Goal: Task Accomplishment & Management: Manage account settings

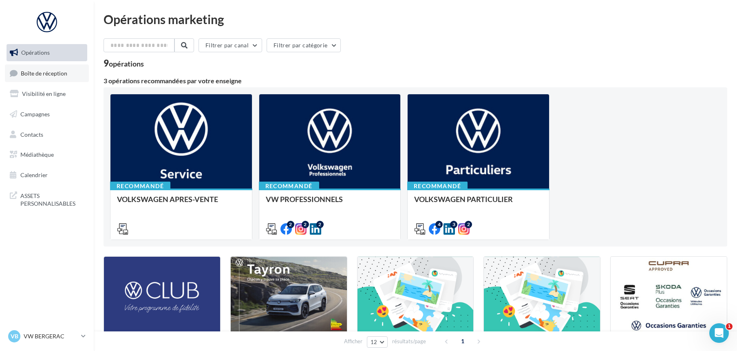
click at [57, 73] on span "Boîte de réception" at bounding box center [44, 72] width 46 height 7
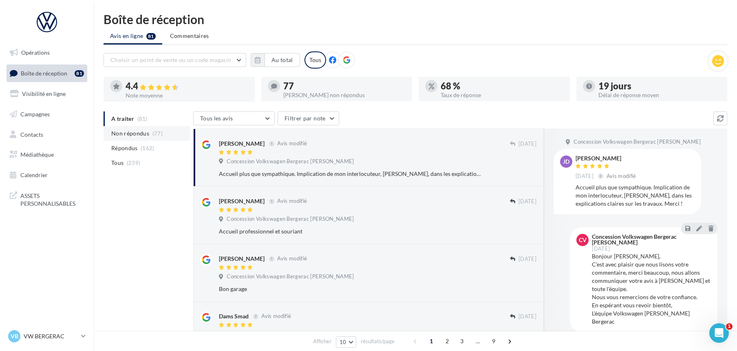
click at [128, 134] on span "Non répondus" at bounding box center [130, 133] width 38 height 8
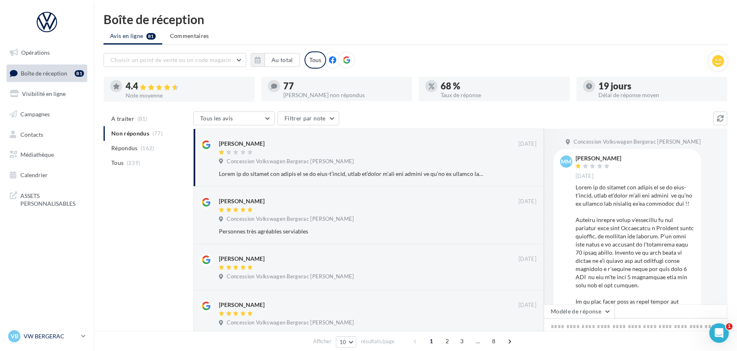
click at [37, 338] on p "VW BERGERAC" at bounding box center [51, 336] width 54 height 8
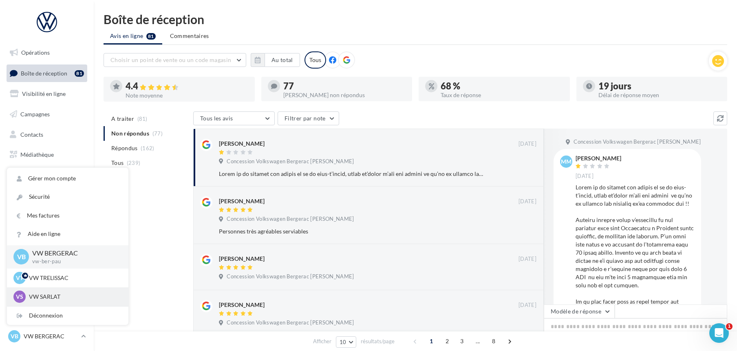
click at [51, 295] on p "VW SARLAT" at bounding box center [74, 296] width 90 height 8
